Goal: Use online tool/utility: Utilize a website feature to perform a specific function

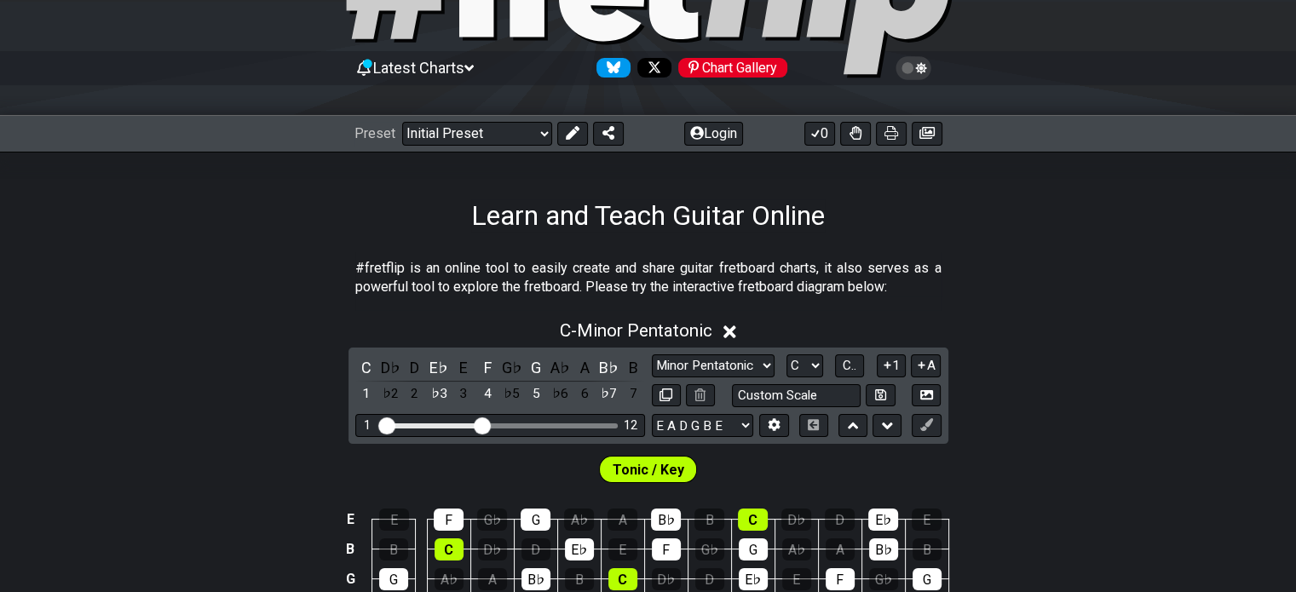
scroll to position [380, 0]
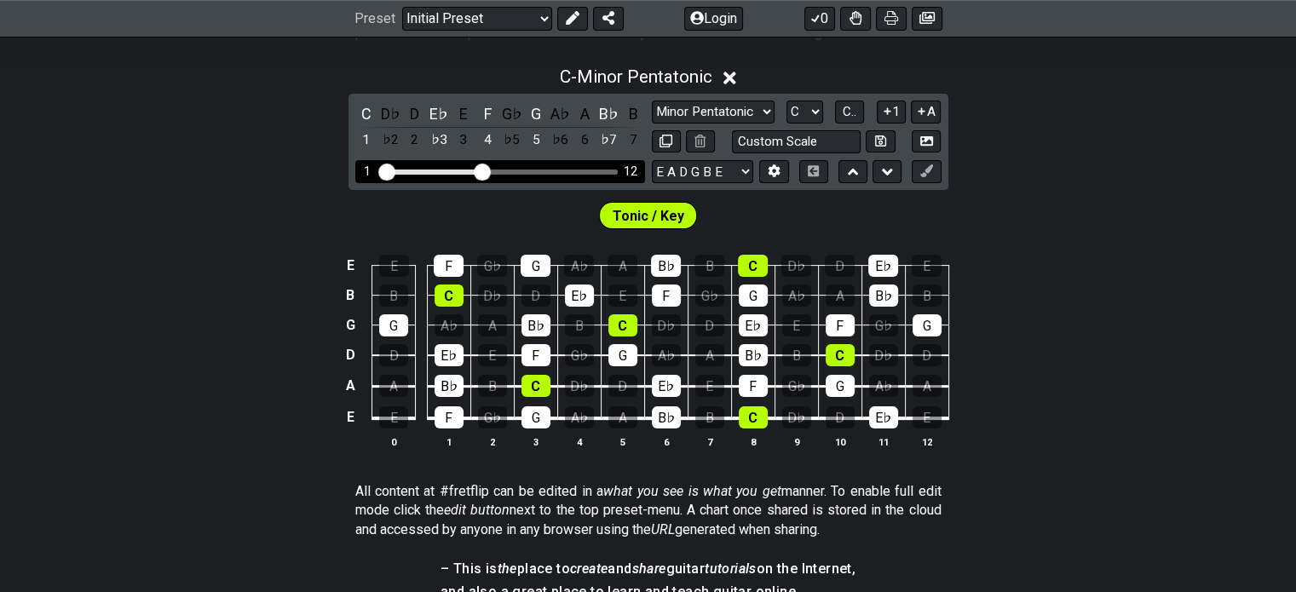
click at [626, 166] on div "12" at bounding box center [631, 171] width 14 height 14
click at [613, 170] on div "Visible fret range" at bounding box center [500, 172] width 236 height 5
drag, startPoint x: 480, startPoint y: 169, endPoint x: 596, endPoint y: 186, distance: 117.1
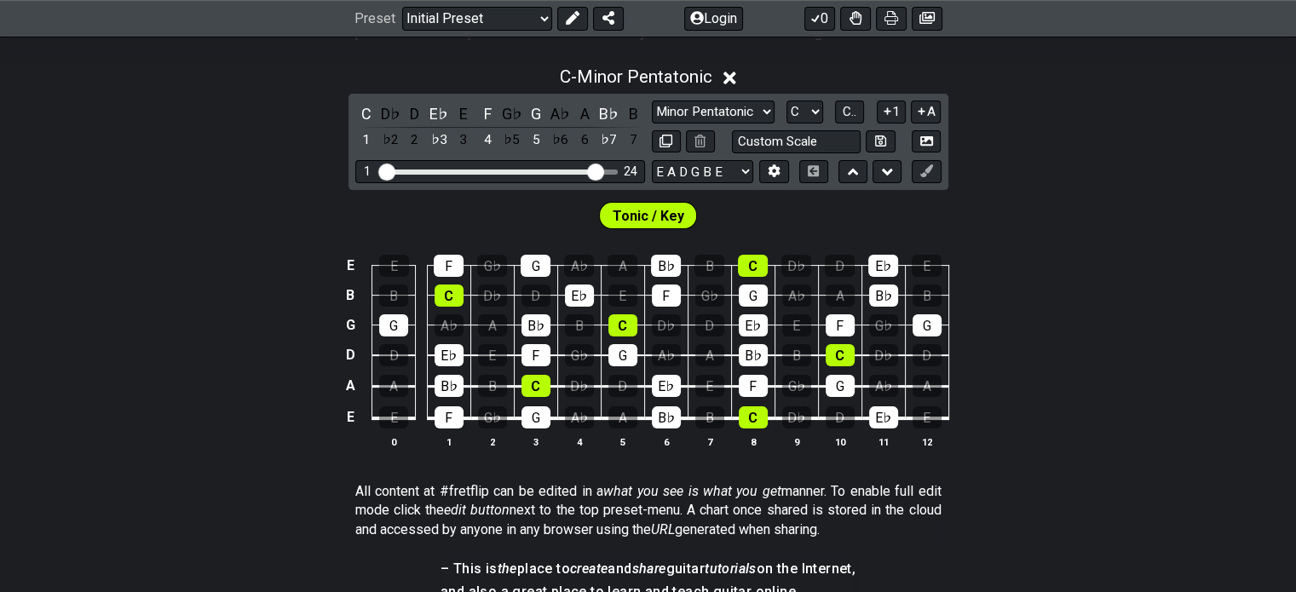
click at [596, 170] on input "Visible fret range" at bounding box center [500, 170] width 242 height 0
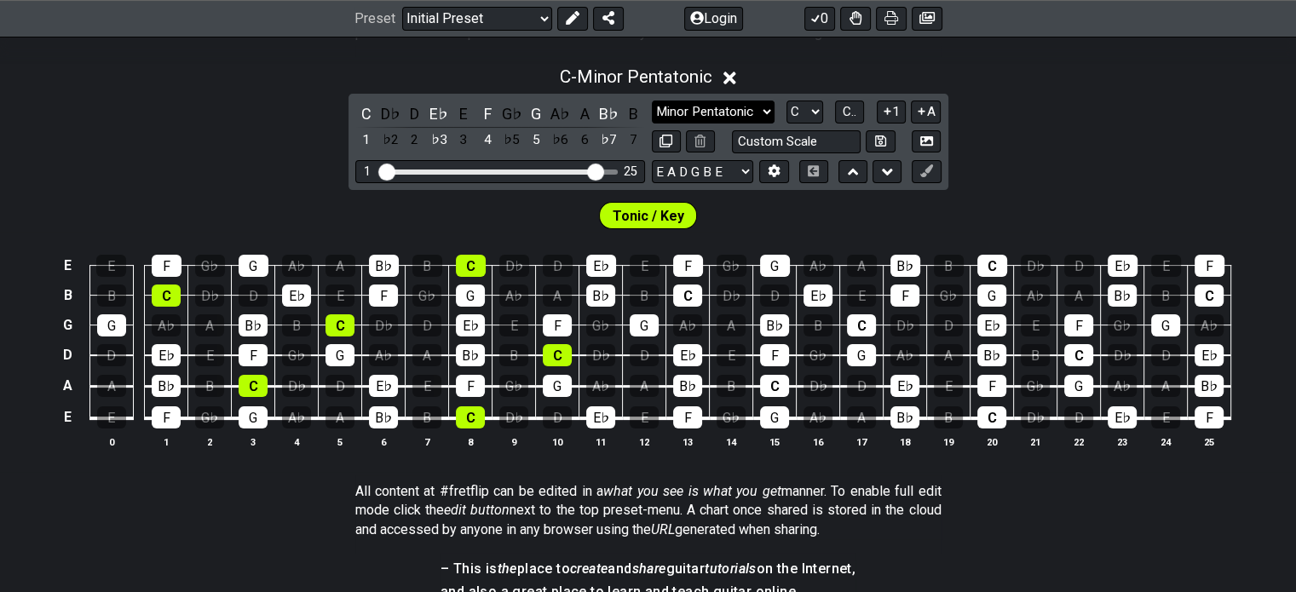
click at [733, 112] on select "Minor Pentatonic Click to edit Minor Pentatonic Major Pentatonic Minor Blues Ma…" at bounding box center [713, 112] width 123 height 23
select select "Major Blues"
click at [652, 101] on select "Minor Pentatonic Click to edit Minor Pentatonic Major Pentatonic Minor Blues Ma…" at bounding box center [713, 112] width 123 height 23
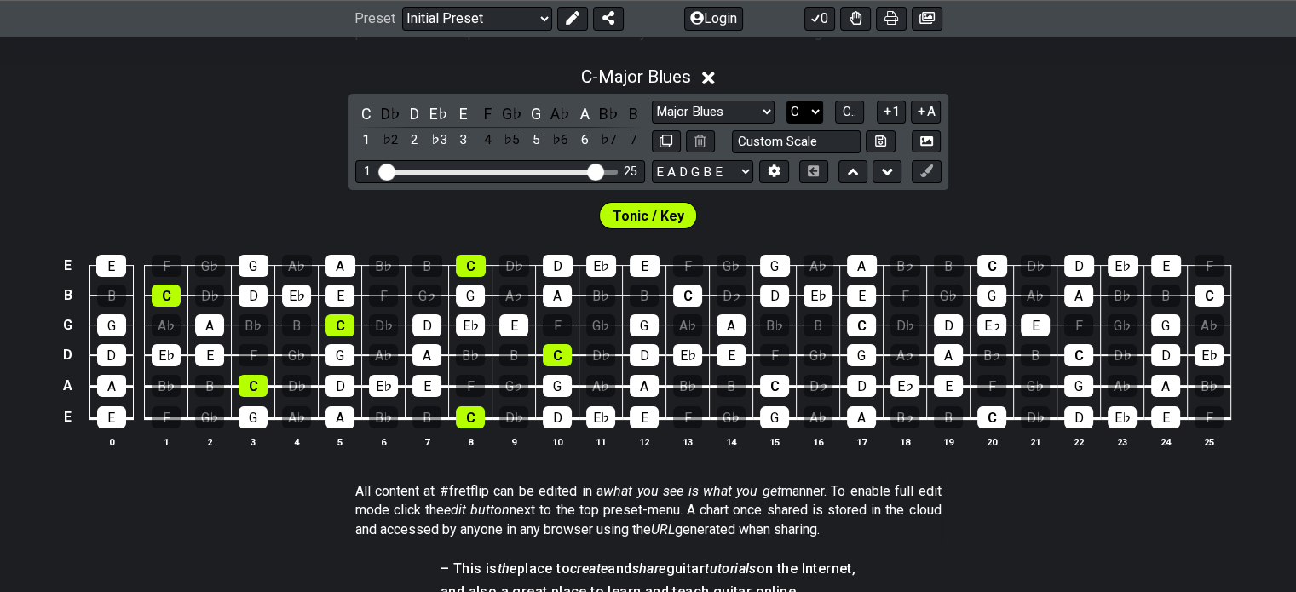
click at [804, 113] on select "A♭ A A♯ B♭ B C C♯ D♭ D D♯ E♭ E F F♯ G♭ G G♯" at bounding box center [804, 112] width 37 height 23
click at [1042, 164] on div "C - Major Blues C D♭ D E♭ E F G♭ G A♭ A B♭ B 1 ♭2 2 ♭3 3 4 ♭5 5 ♭6 6 ♭7 7 Minor…" at bounding box center [648, 264] width 1296 height 416
